Goal: Task Accomplishment & Management: Complete application form

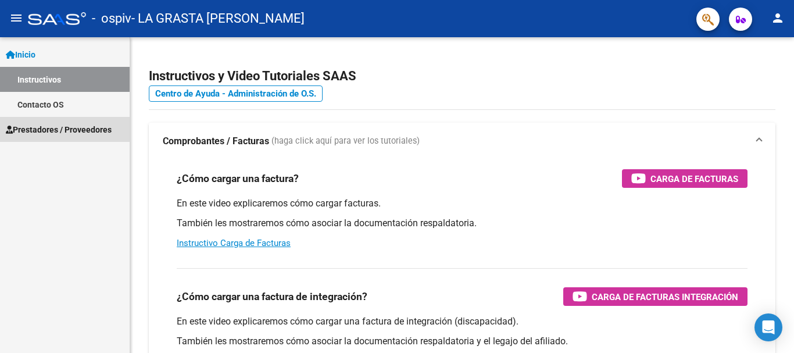
click at [27, 135] on span "Prestadores / Proveedores" at bounding box center [59, 129] width 106 height 13
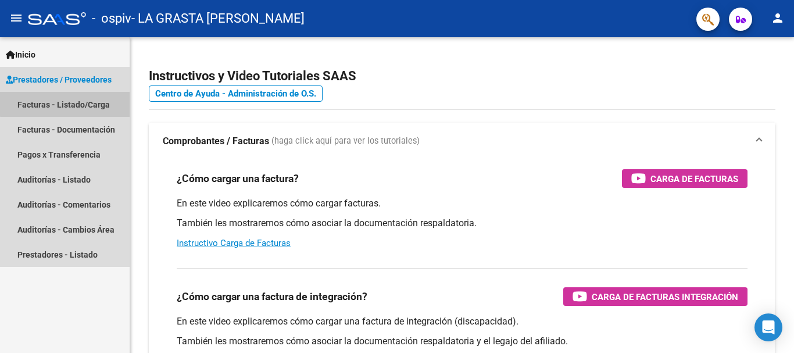
click at [76, 103] on link "Facturas - Listado/Carga" at bounding box center [65, 104] width 130 height 25
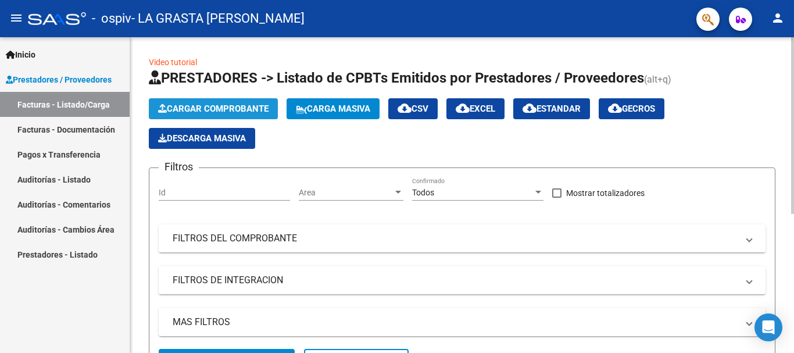
click at [273, 113] on button "Cargar Comprobante" at bounding box center [213, 108] width 129 height 21
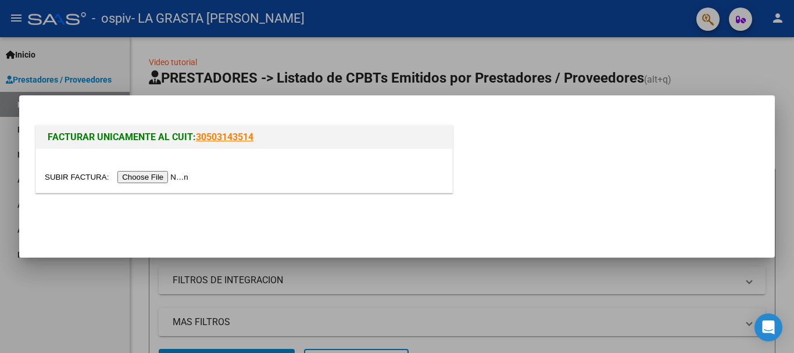
click at [156, 176] on input "file" at bounding box center [118, 177] width 147 height 12
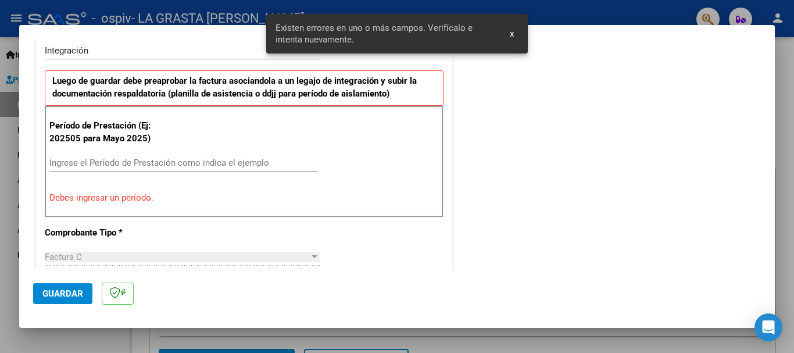
scroll to position [294, 0]
click at [210, 163] on input "Ingrese el Período de Prestación como indica el ejemplo" at bounding box center [183, 162] width 269 height 10
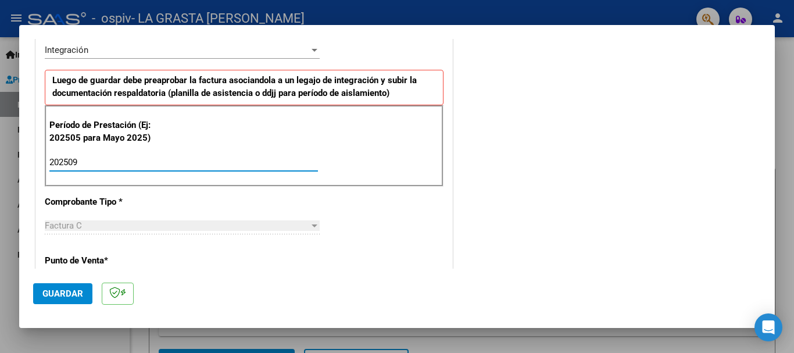
type input "202509"
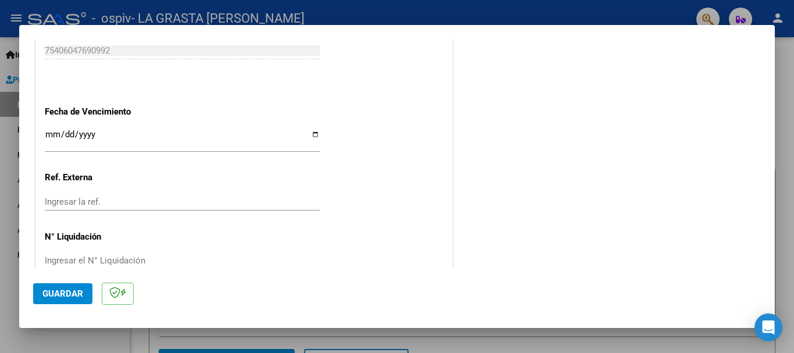
scroll to position [771, 0]
click at [309, 135] on input "Ingresar la fecha" at bounding box center [182, 137] width 275 height 19
type input "[DATE]"
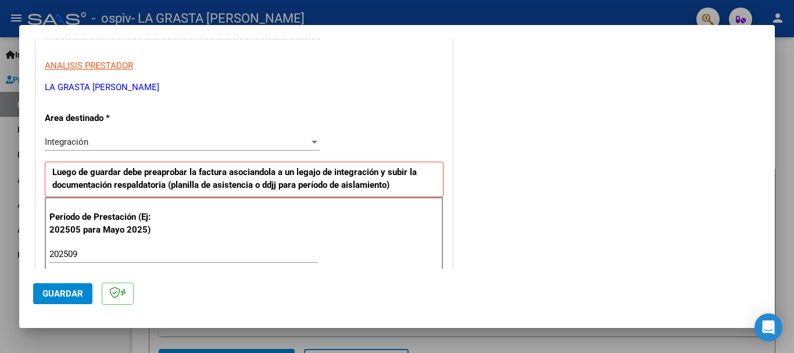
scroll to position [0, 0]
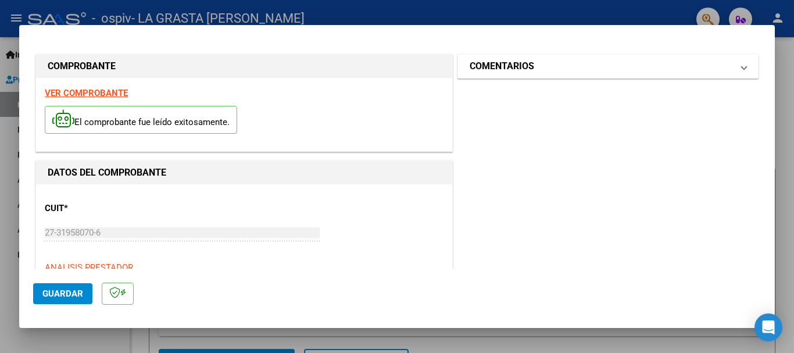
click at [570, 63] on mat-panel-title "COMENTARIOS" at bounding box center [601, 66] width 263 height 14
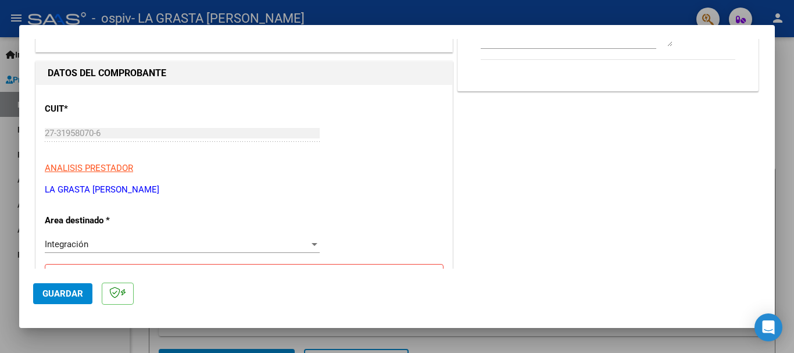
scroll to position [299, 0]
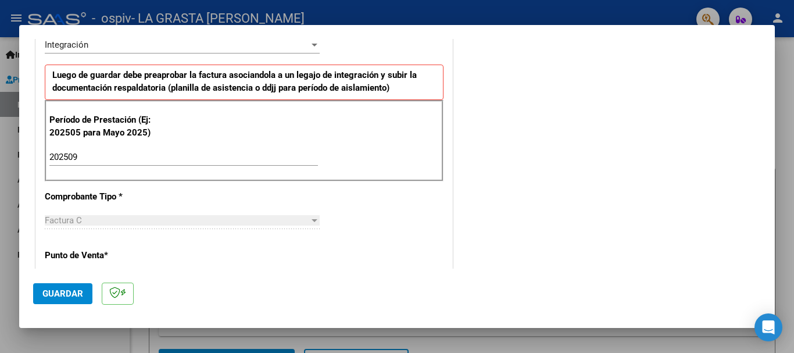
click at [76, 296] on span "Guardar" at bounding box center [62, 293] width 41 height 10
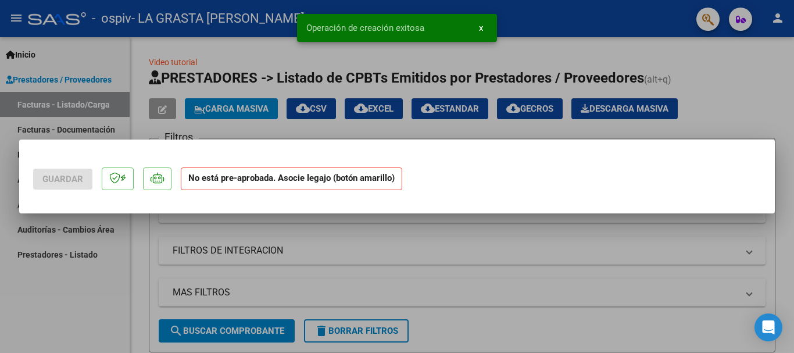
scroll to position [0, 0]
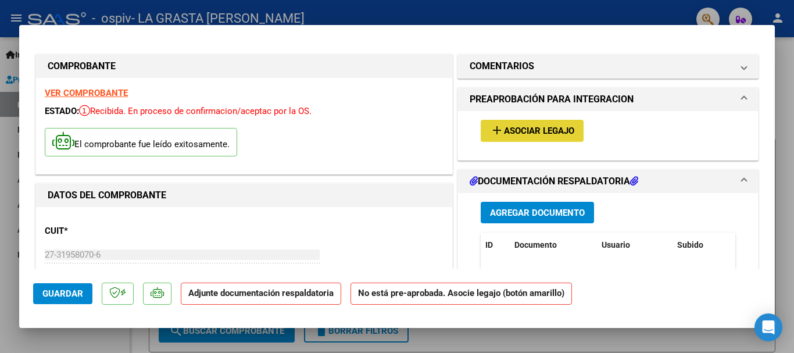
click at [531, 127] on span "Asociar Legajo" at bounding box center [539, 131] width 70 height 10
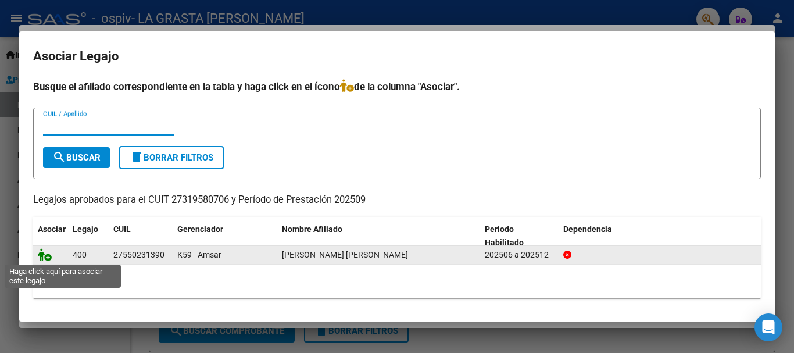
click at [48, 259] on icon at bounding box center [45, 254] width 14 height 13
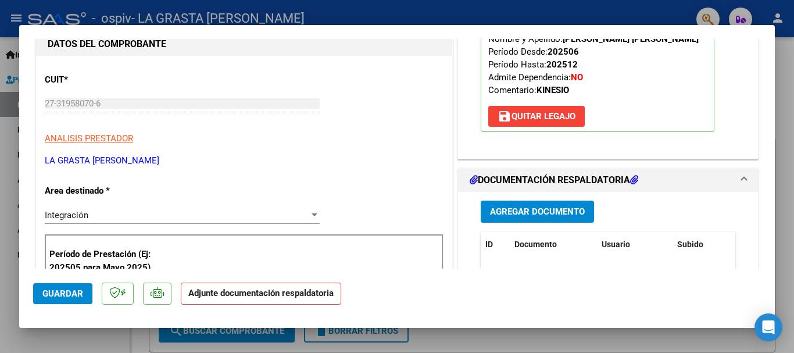
scroll to position [212, 0]
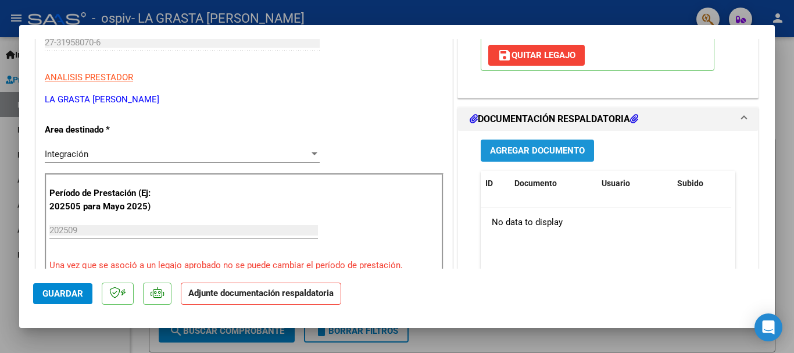
click at [532, 153] on span "Agregar Documento" at bounding box center [537, 151] width 95 height 10
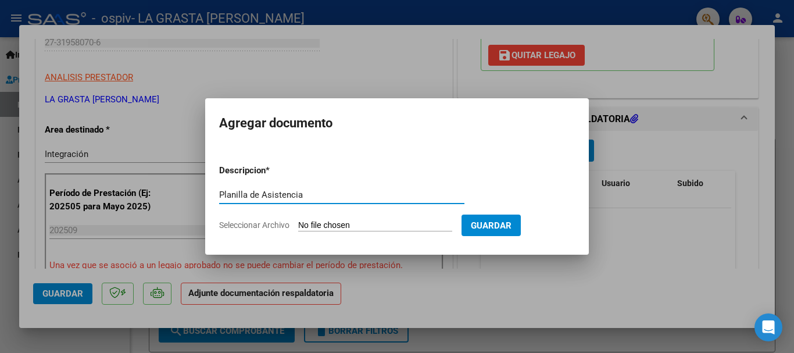
type input "Planilla de Asistencia"
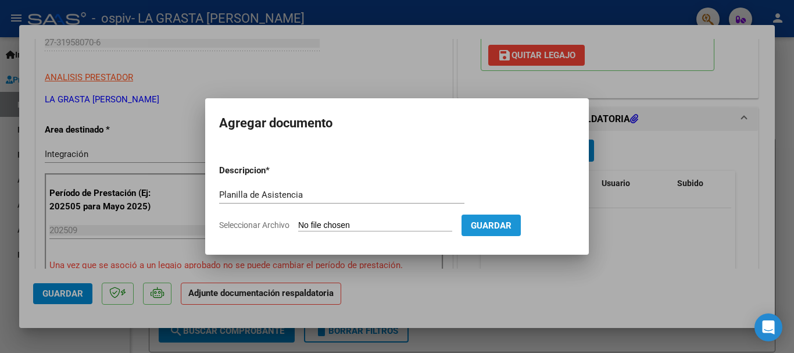
click at [508, 229] on span "Guardar" at bounding box center [491, 225] width 41 height 10
click at [361, 229] on input "Seleccionar Archivo" at bounding box center [375, 225] width 154 height 11
type input "C:\fakepath\Asistencia [PERSON_NAME] [DATE].pdf"
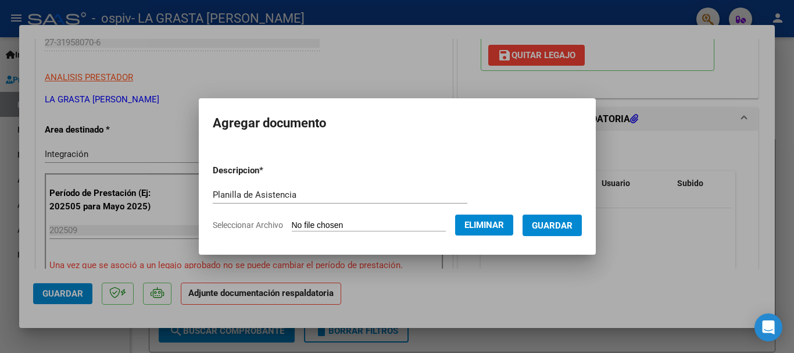
click at [553, 222] on span "Guardar" at bounding box center [552, 225] width 41 height 10
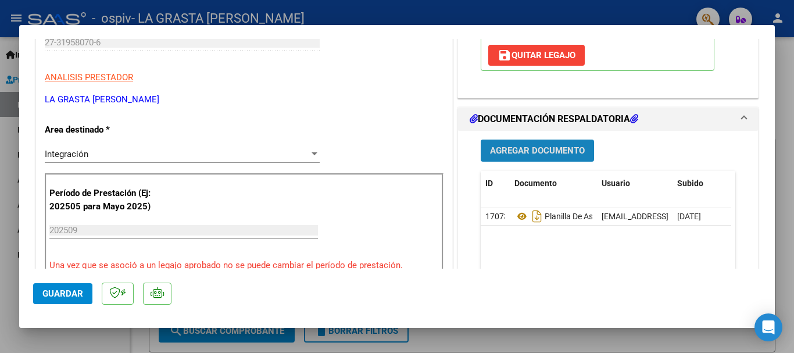
click at [566, 144] on button "Agregar Documento" at bounding box center [537, 151] width 113 height 22
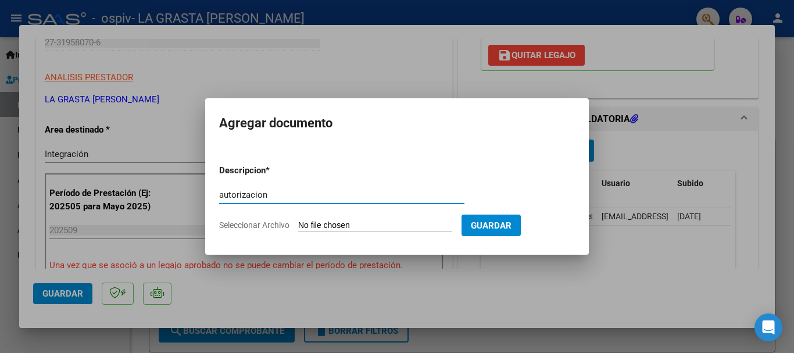
type input "autorizacion"
click at [373, 219] on form "Descripcion * autorizacion Escriba aquí una descripcion Seleccionar Archivo Gua…" at bounding box center [397, 197] width 356 height 85
click at [373, 224] on input "Seleccionar Archivo" at bounding box center [375, 225] width 154 height 11
click at [348, 223] on input "Seleccionar Archivo" at bounding box center [375, 225] width 154 height 11
type input "C:\fakepath\[PERSON_NAME] KINESIO [DATE]pdf"
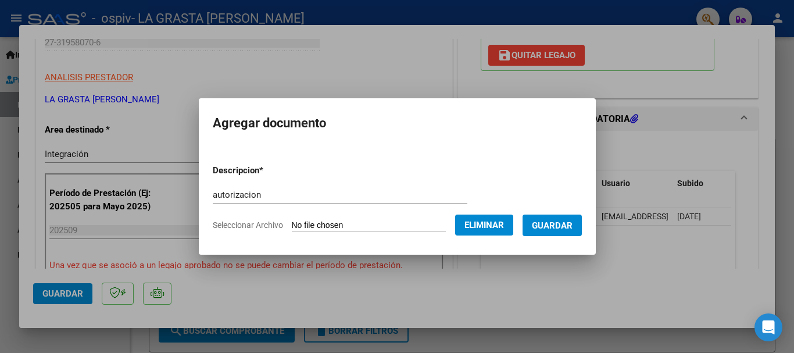
click at [570, 224] on span "Guardar" at bounding box center [552, 225] width 41 height 10
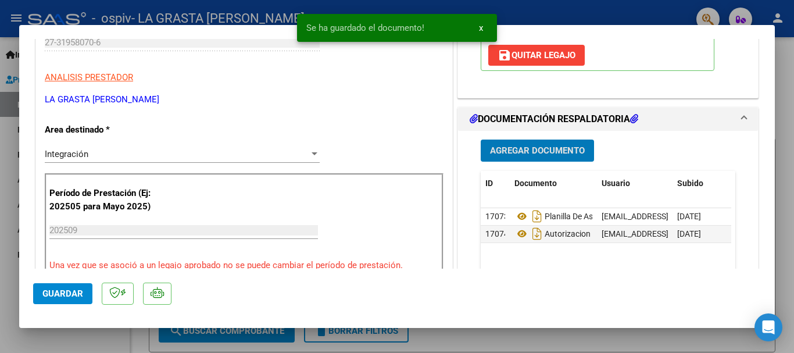
drag, startPoint x: 570, startPoint y: 224, endPoint x: 473, endPoint y: 230, distance: 97.2
click at [473, 230] on div "Agregar Documento ID Documento Usuario Subido Acción 17073 Planilla De Asistenc…" at bounding box center [608, 247] width 272 height 232
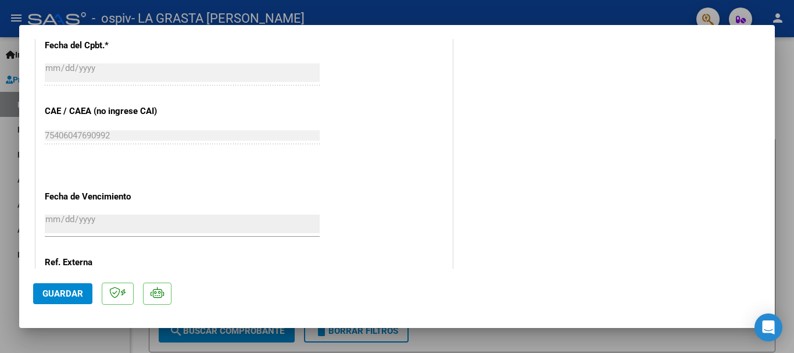
scroll to position [811, 0]
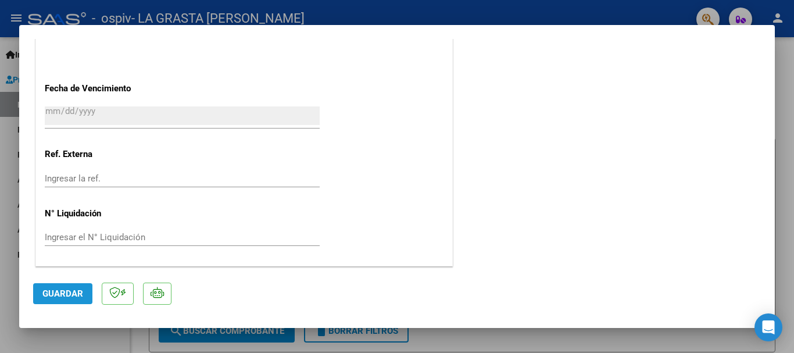
click at [59, 295] on span "Guardar" at bounding box center [62, 293] width 41 height 10
